Goal: Find specific page/section: Find specific page/section

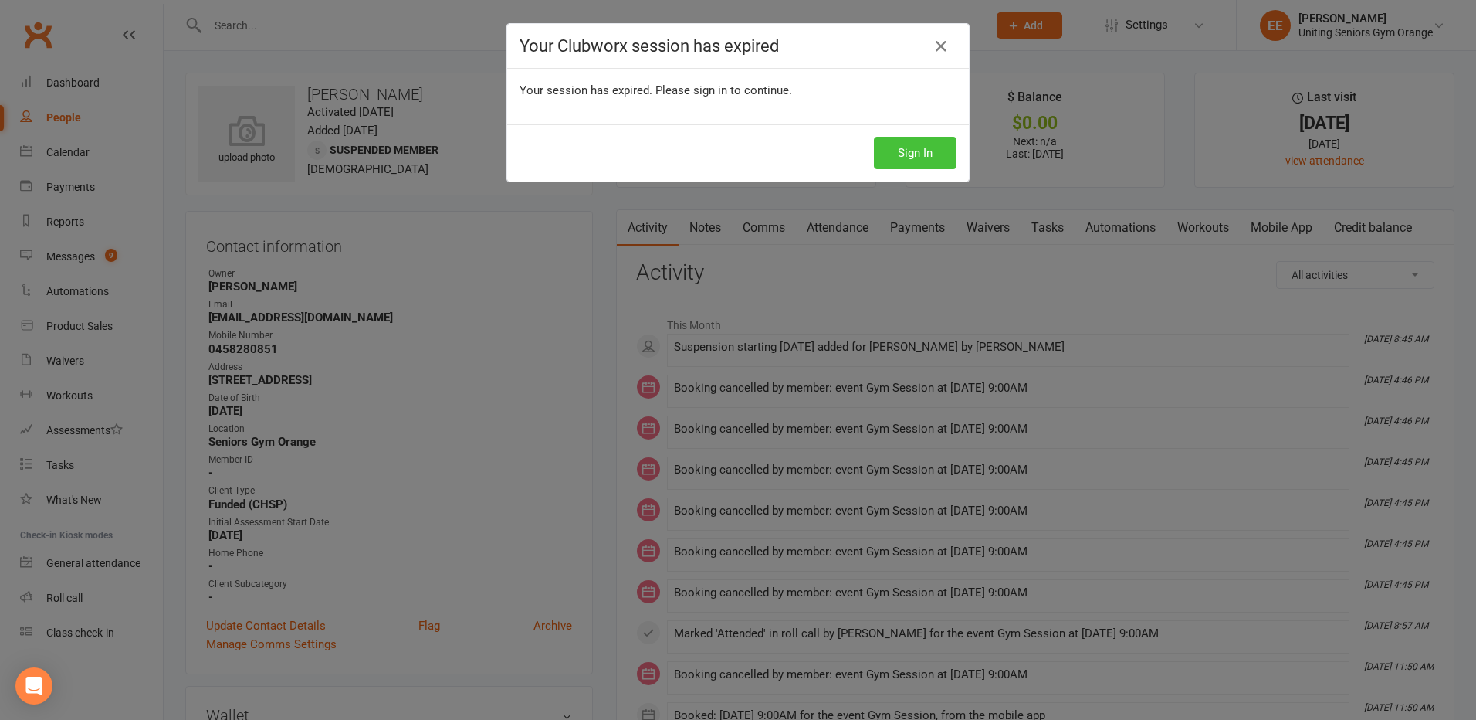
click at [906, 158] on button "Sign In" at bounding box center [915, 153] width 83 height 32
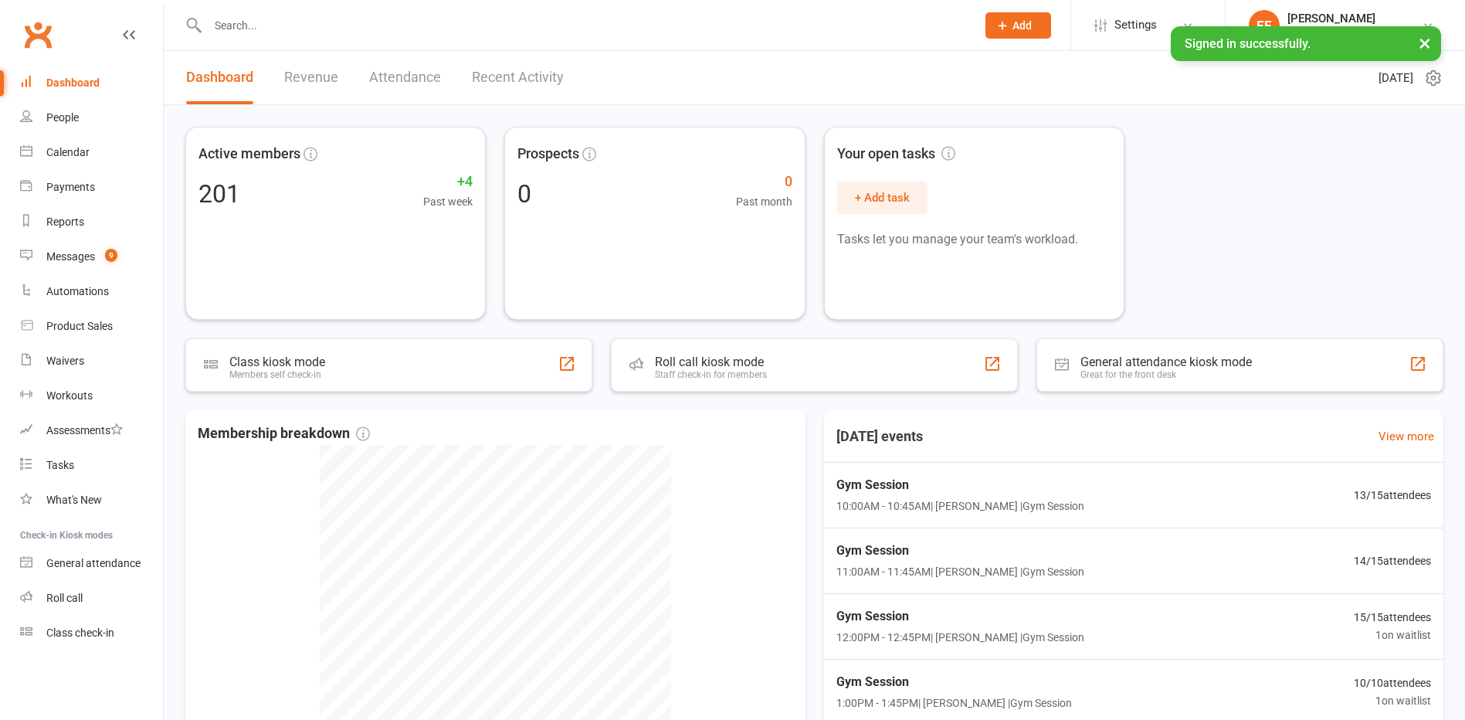
click at [316, 23] on input "text" at bounding box center [584, 26] width 762 height 22
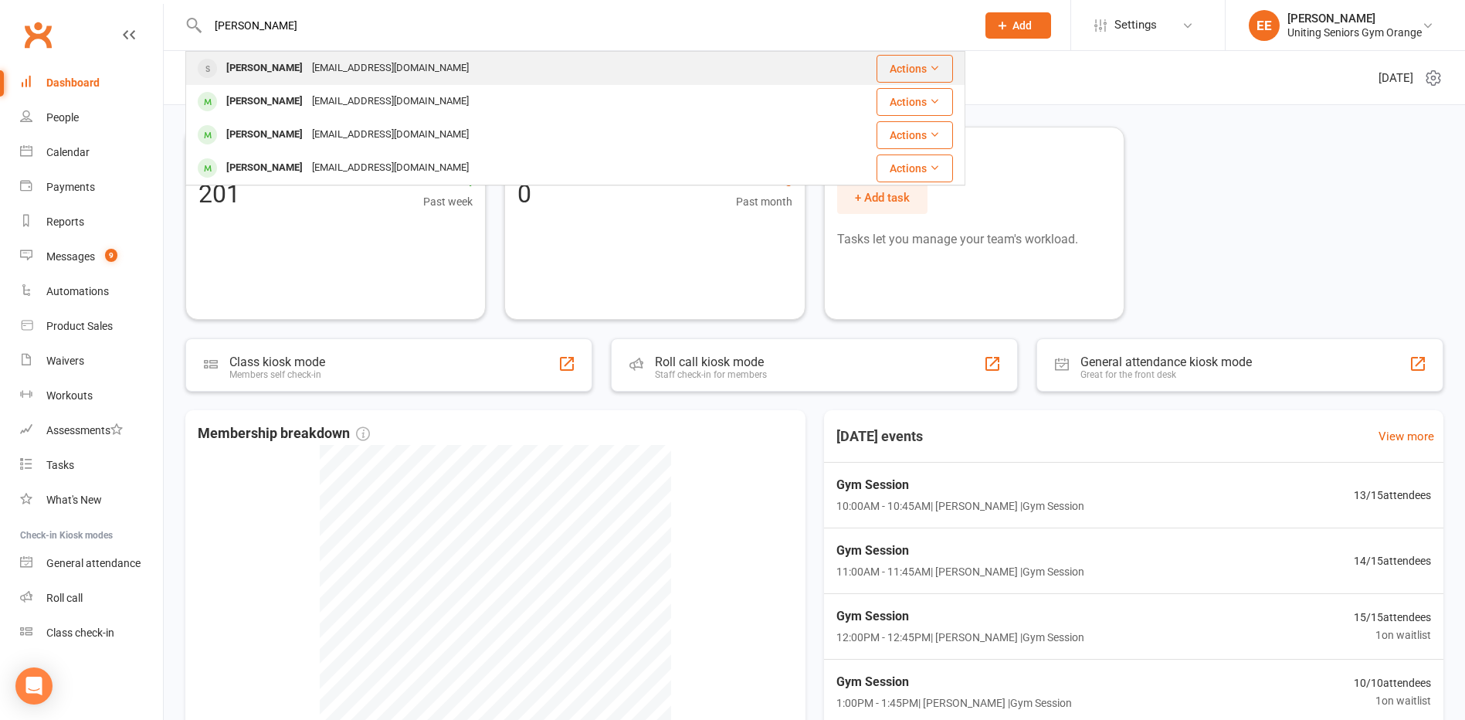
type input "amanda walker"
click at [308, 74] on div "[EMAIL_ADDRESS][DOMAIN_NAME]" at bounding box center [390, 68] width 166 height 22
